Goal: Check status: Check status

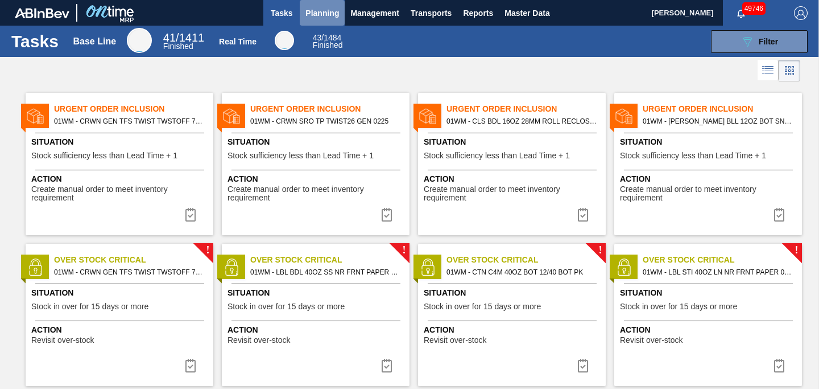
click at [327, 15] on span "Planning" at bounding box center [323, 13] width 34 height 14
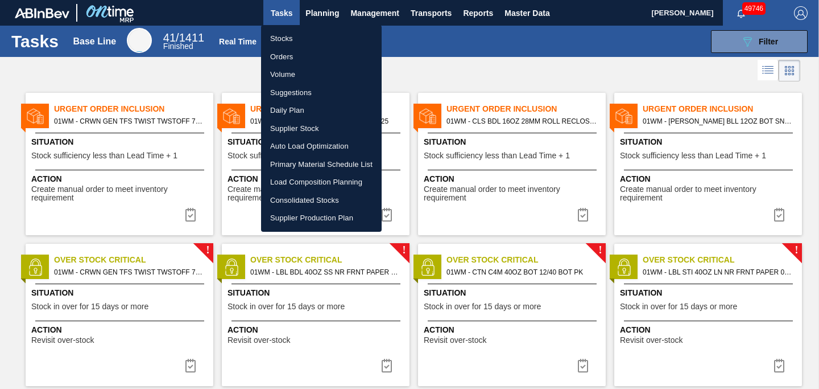
click at [308, 39] on li "Stocks" at bounding box center [321, 39] width 121 height 18
click at [296, 44] on li "Stocks" at bounding box center [321, 39] width 121 height 18
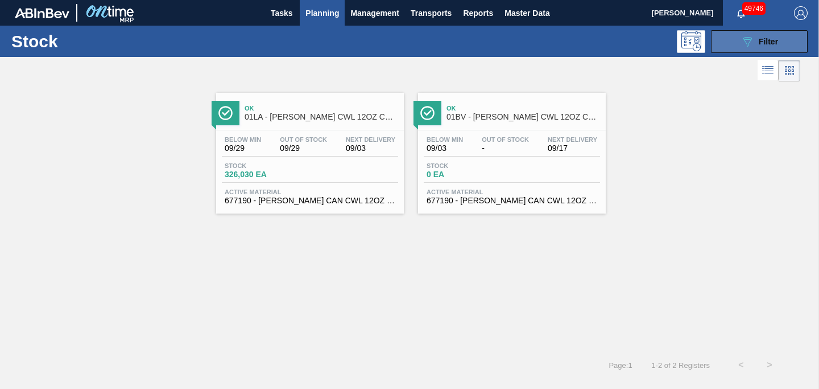
click at [745, 43] on icon "089F7B8B-B2A5-4AFE-B5C0-19BA573D28AC" at bounding box center [748, 42] width 14 height 14
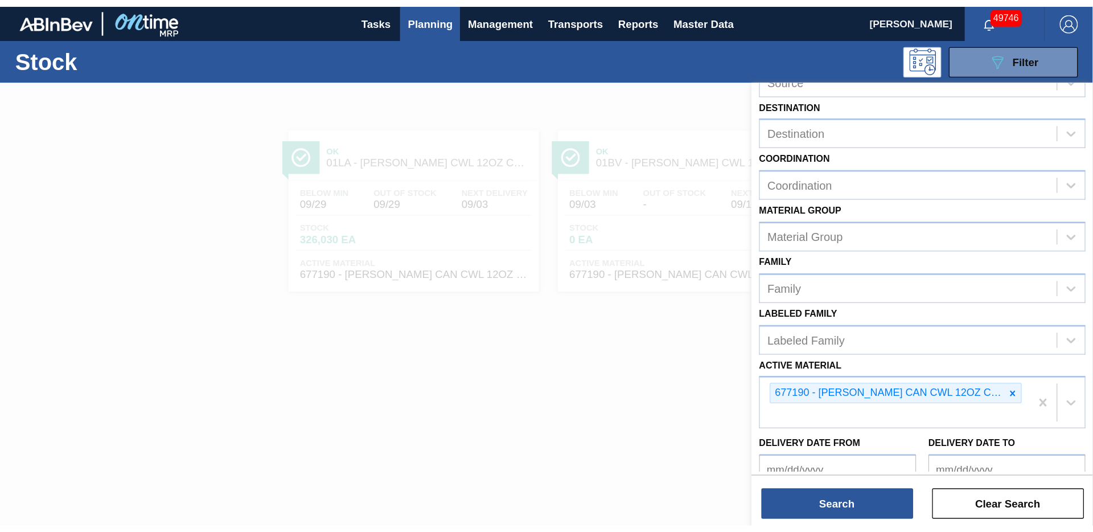
scroll to position [75, 0]
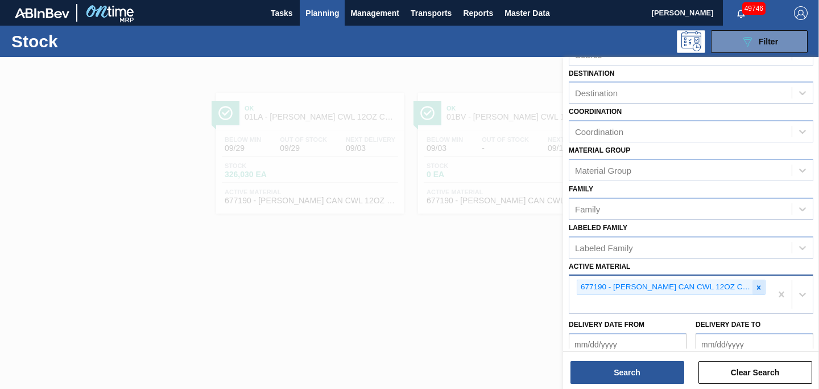
click at [757, 286] on icon at bounding box center [759, 287] width 4 height 4
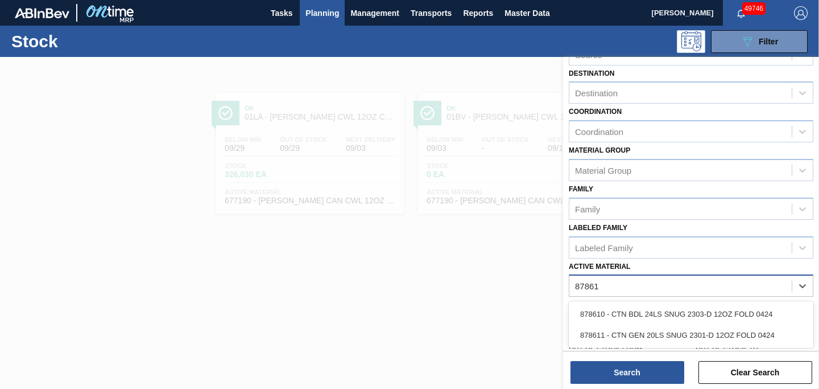
type Material "878611"
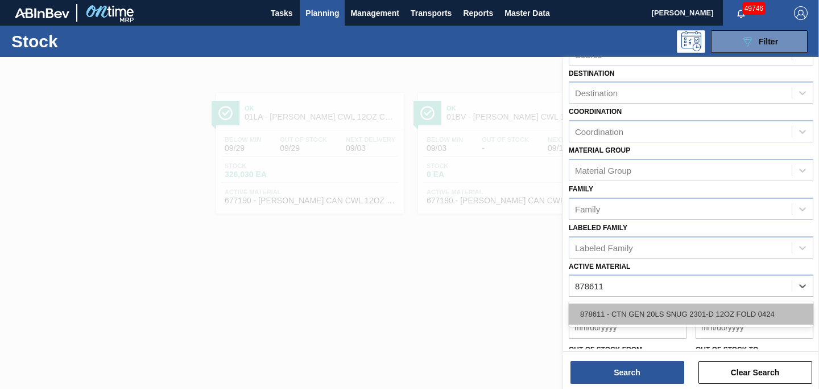
click at [738, 311] on div "878611 - CTN GEN 20LS SNUG 2301-D 12OZ FOLD 0424" at bounding box center [691, 313] width 245 height 21
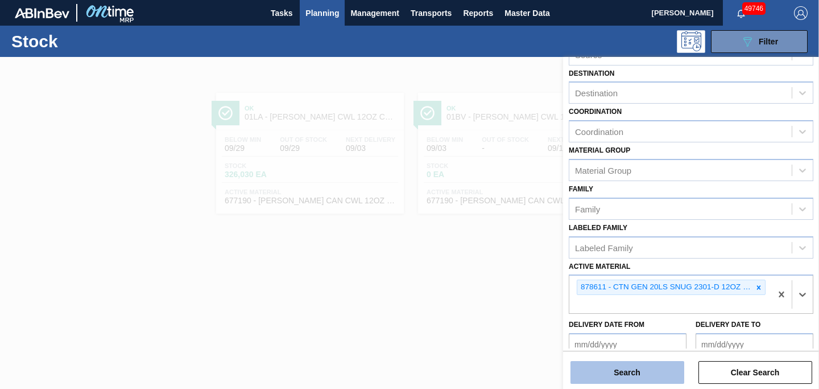
click at [627, 370] on button "Search" at bounding box center [628, 372] width 114 height 23
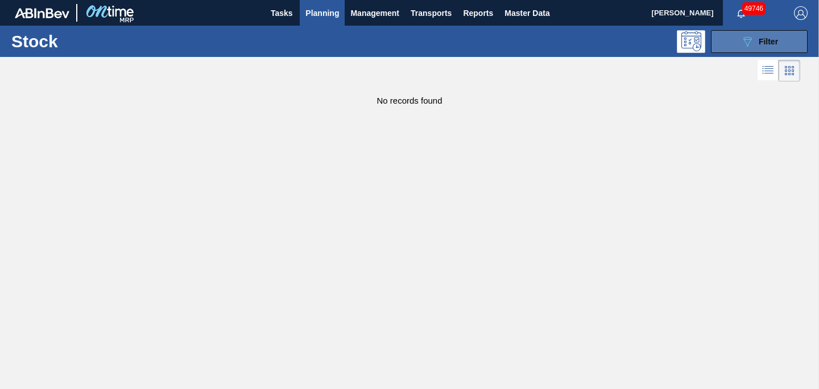
click at [747, 42] on icon "089F7B8B-B2A5-4AFE-B5C0-19BA573D28AC" at bounding box center [748, 42] width 14 height 14
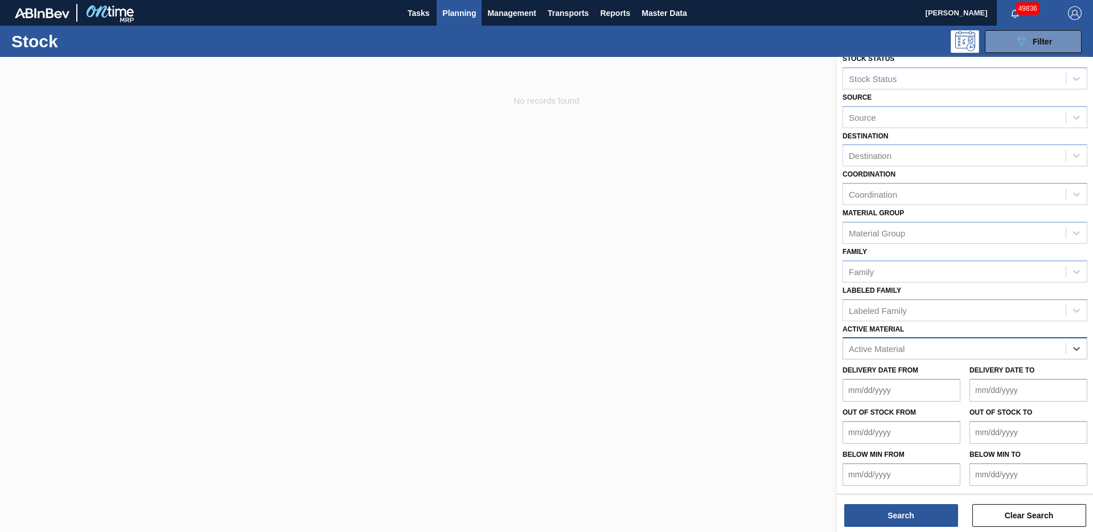
scroll to position [12, 0]
type Material "9"
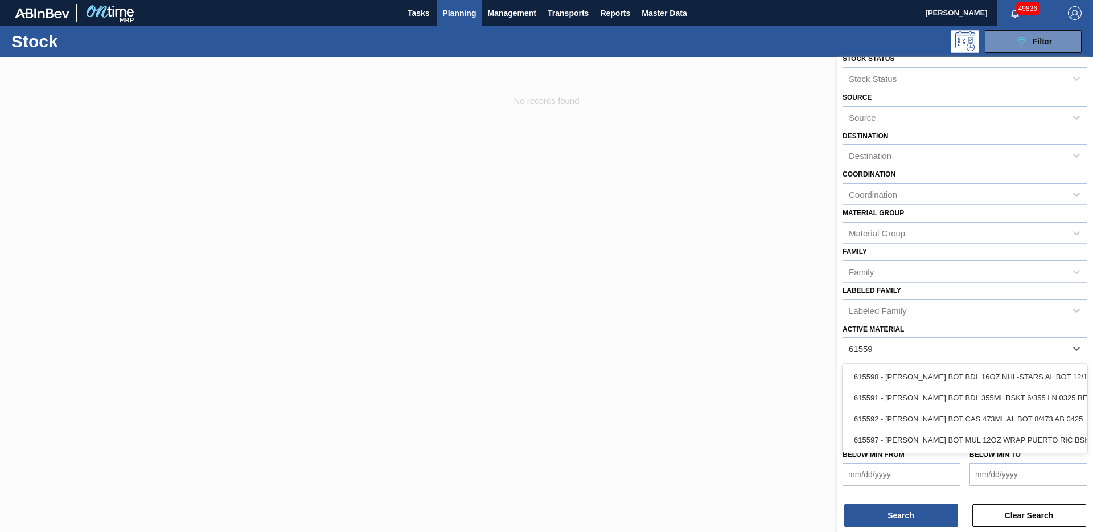
type Material "615597"
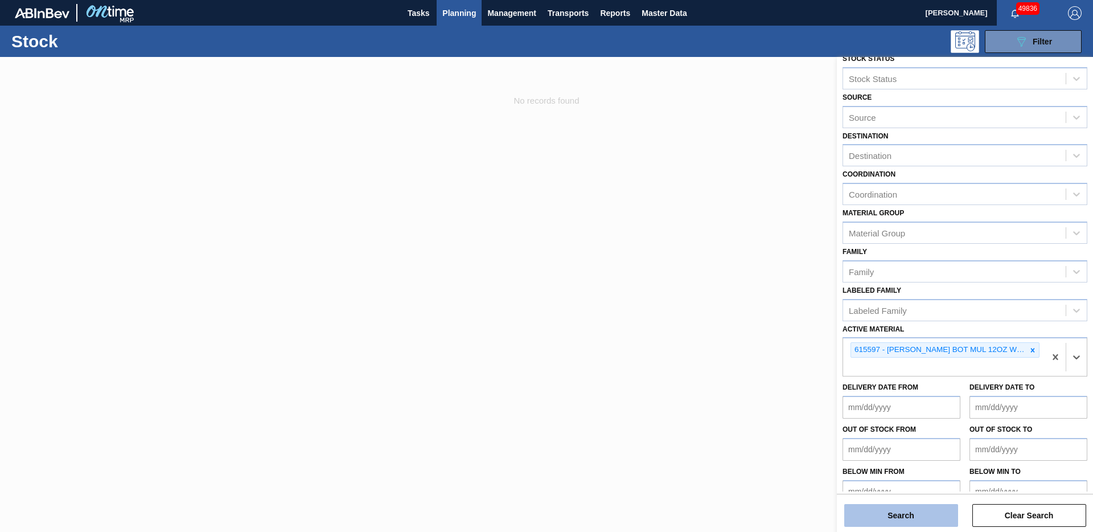
click at [819, 388] on button "Search" at bounding box center [901, 515] width 114 height 23
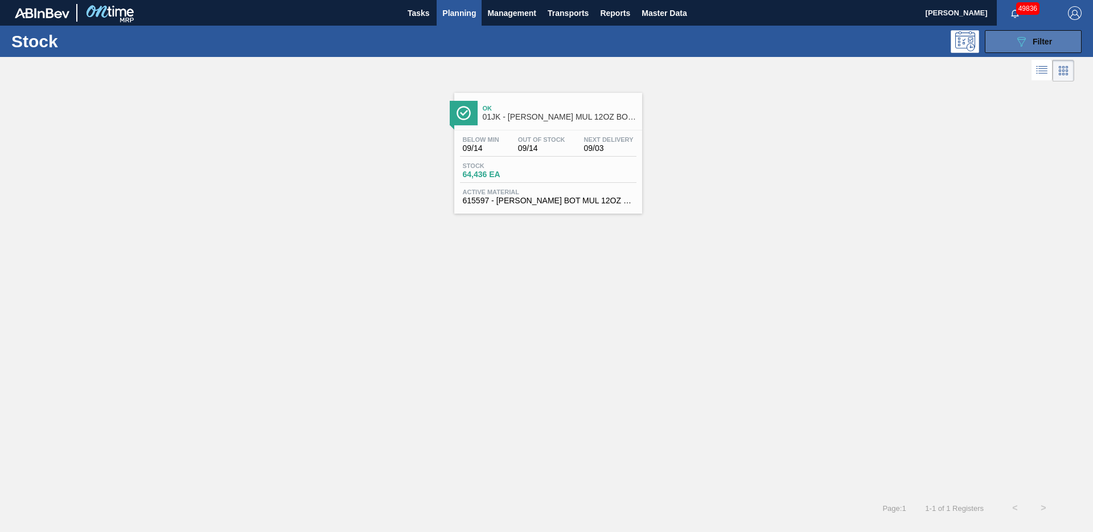
click at [819, 45] on icon "089F7B8B-B2A5-4AFE-B5C0-19BA573D28AC" at bounding box center [1021, 42] width 14 height 14
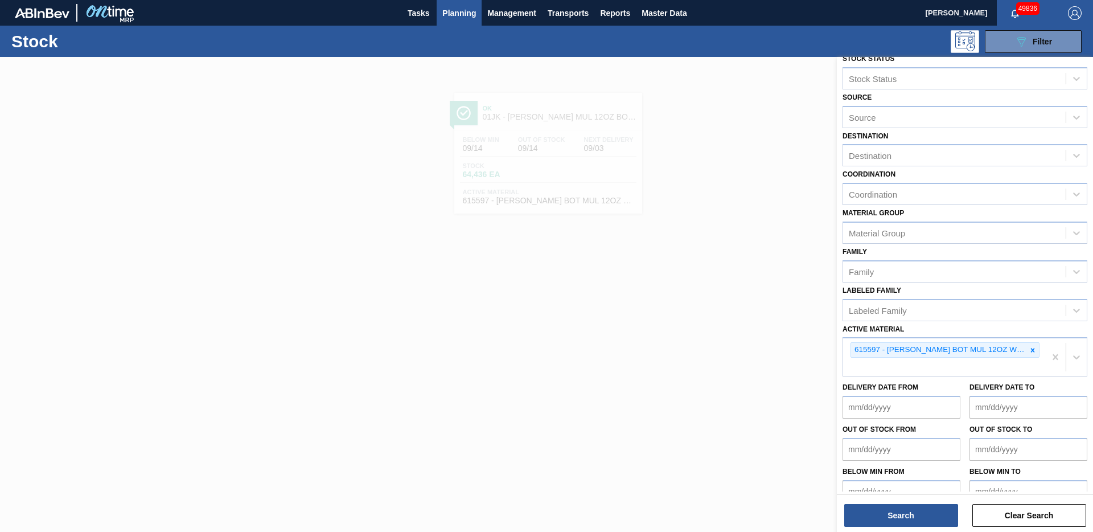
drag, startPoint x: 628, startPoint y: 293, endPoint x: 615, endPoint y: 282, distance: 17.0
click at [628, 293] on div at bounding box center [546, 323] width 1093 height 532
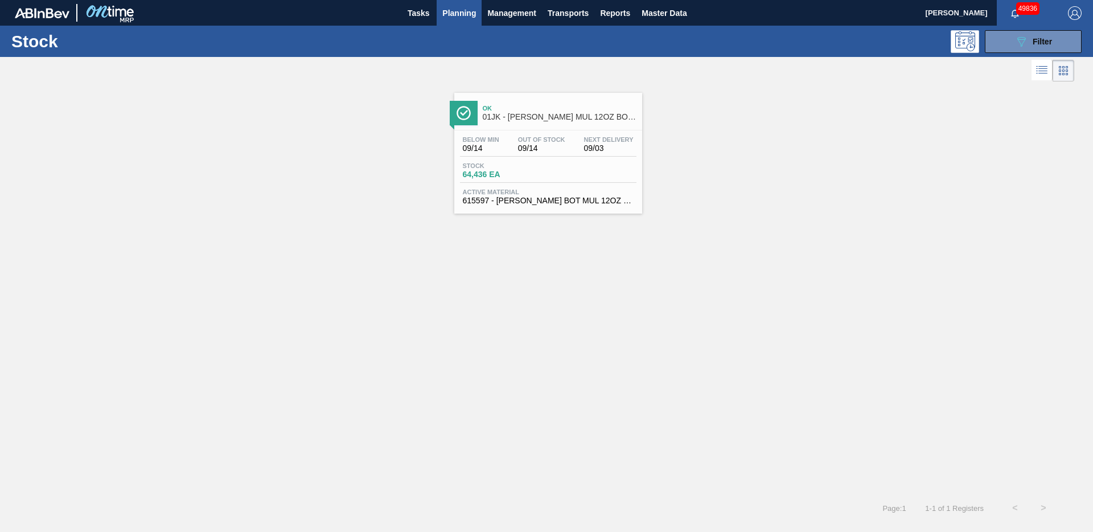
click at [537, 148] on span "09/14" at bounding box center [541, 148] width 47 height 9
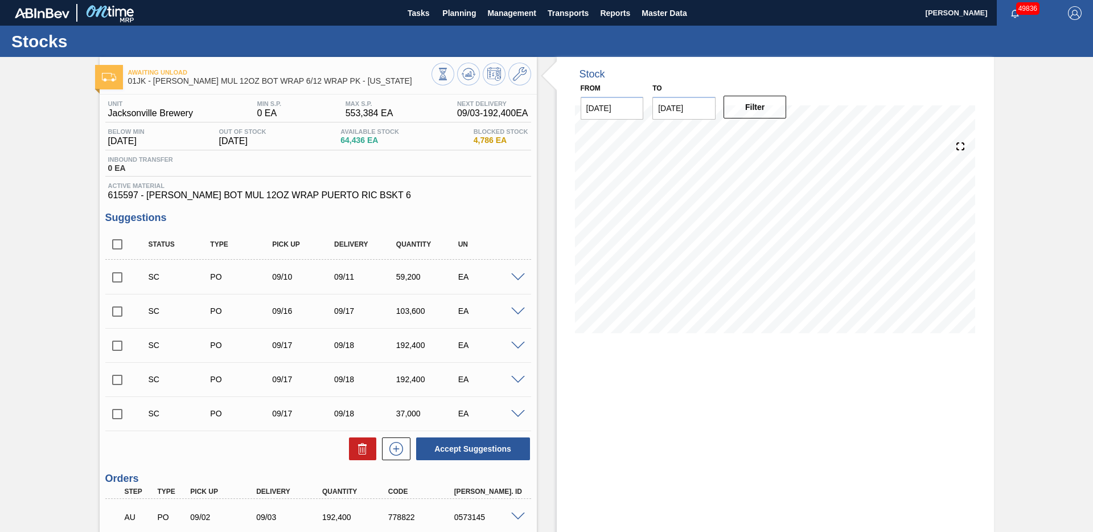
drag, startPoint x: 630, startPoint y: 393, endPoint x: 617, endPoint y: 341, distance: 53.8
click at [627, 382] on div "Stock From [DATE] to [DATE] Filter 09/04 Stock Projection 256,836 SAP Planning …" at bounding box center [775, 341] width 437 height 569
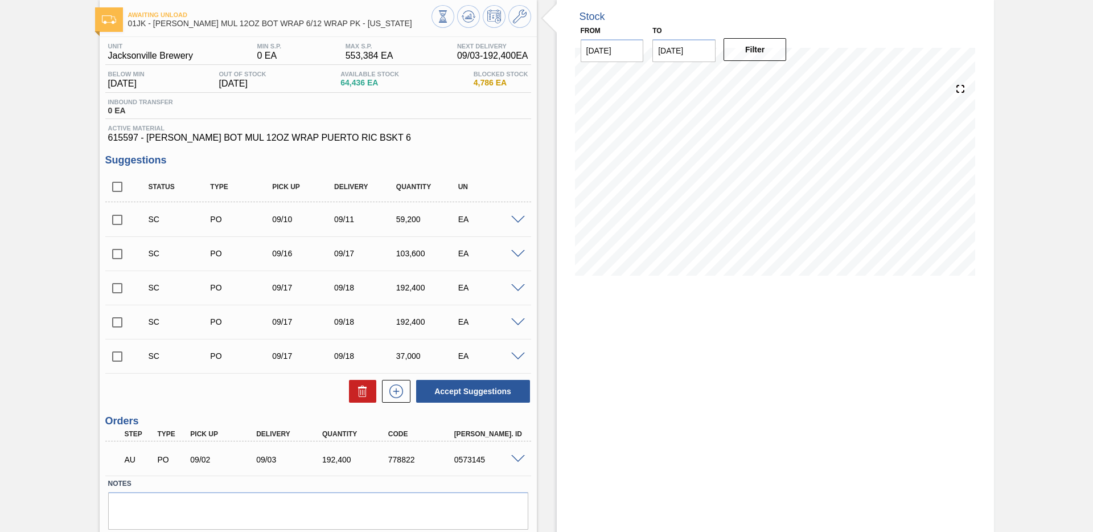
scroll to position [97, 0]
